Goal: Information Seeking & Learning: Understand process/instructions

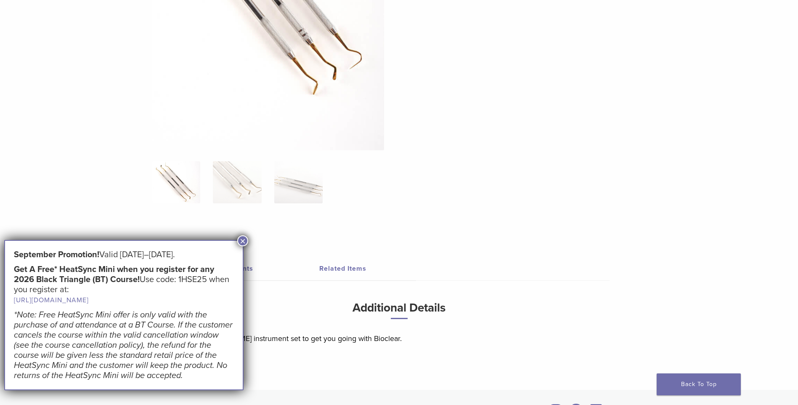
scroll to position [438, 0]
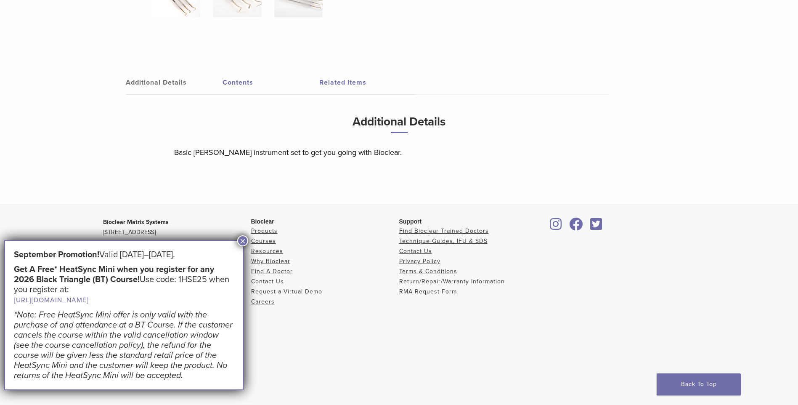
click at [241, 237] on button "×" at bounding box center [242, 240] width 11 height 11
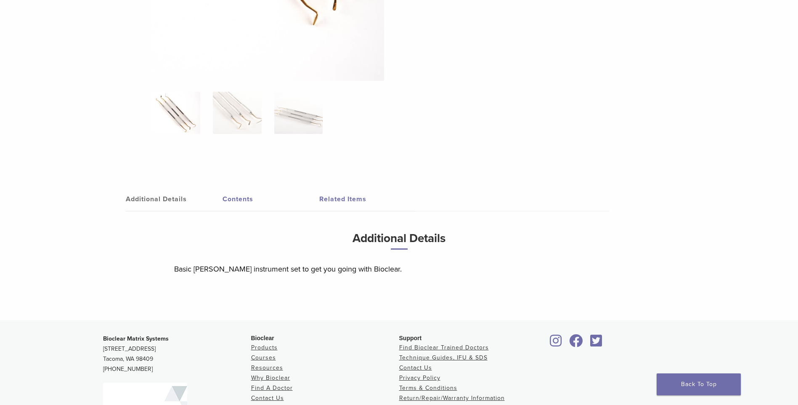
scroll to position [312, 0]
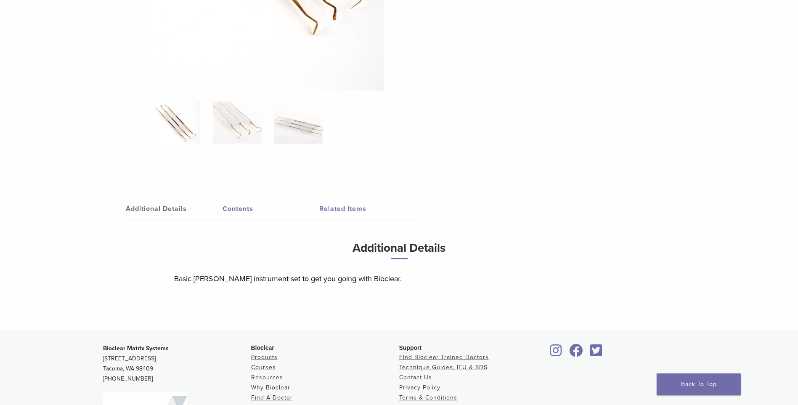
click at [178, 206] on link "Additional Details" at bounding box center [174, 209] width 97 height 24
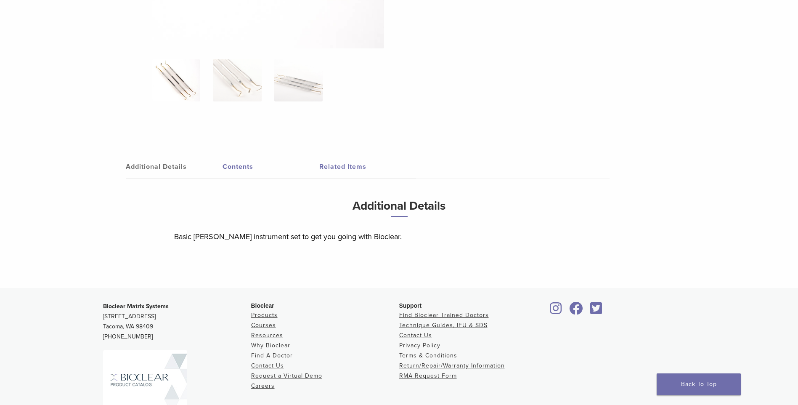
scroll to position [438, 0]
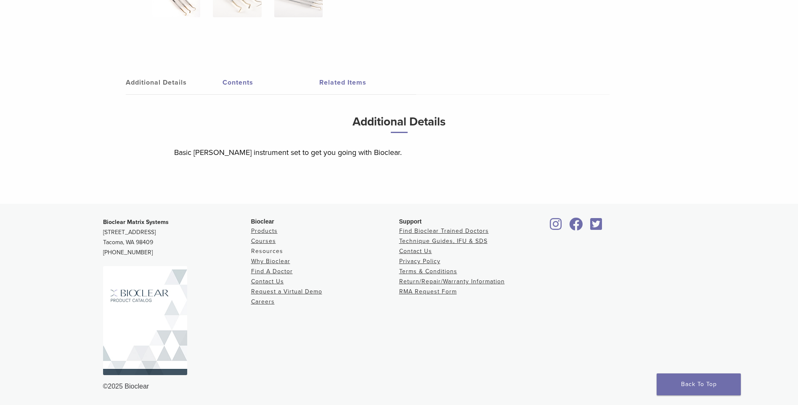
click at [254, 250] on link "Resources" at bounding box center [267, 250] width 32 height 7
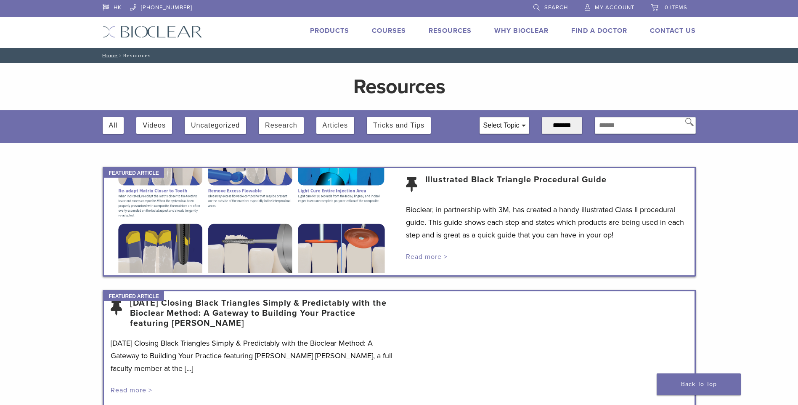
click at [412, 254] on link "Read more >" at bounding box center [427, 256] width 42 height 8
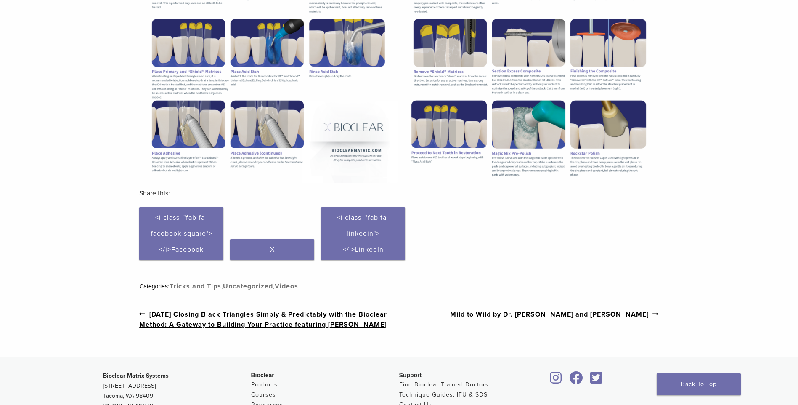
scroll to position [337, 0]
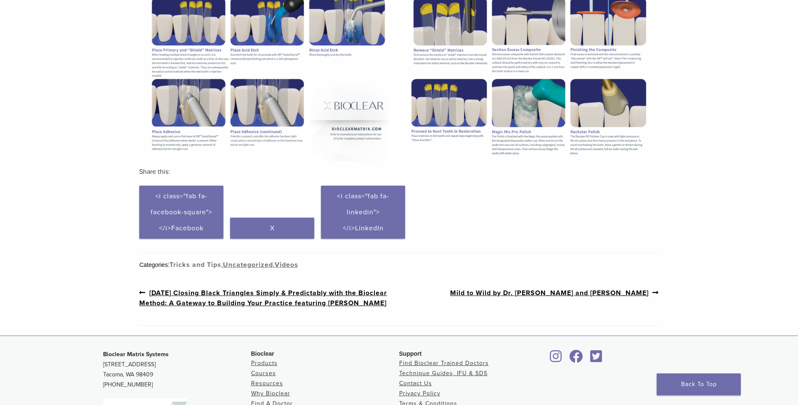
click at [177, 266] on link "Tricks and Tips" at bounding box center [196, 264] width 52 height 8
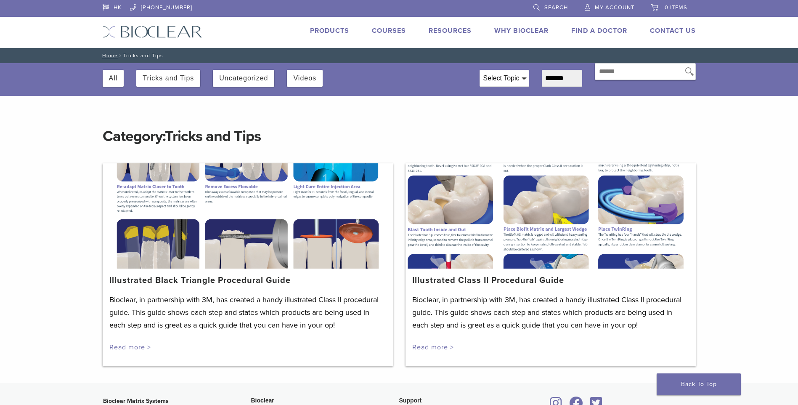
scroll to position [126, 0]
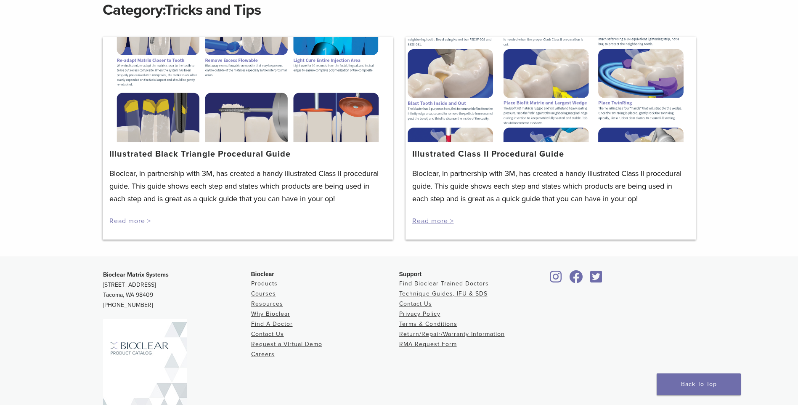
click at [143, 217] on link "Read more >" at bounding box center [130, 221] width 42 height 8
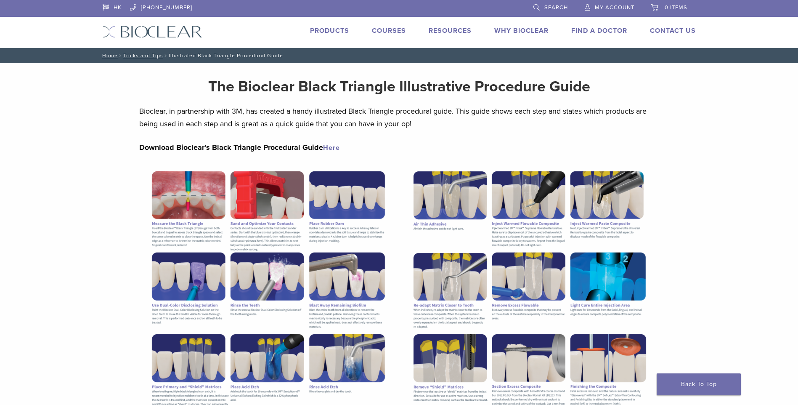
click at [332, 146] on link "Here" at bounding box center [331, 147] width 17 height 8
